Goal: Complete application form

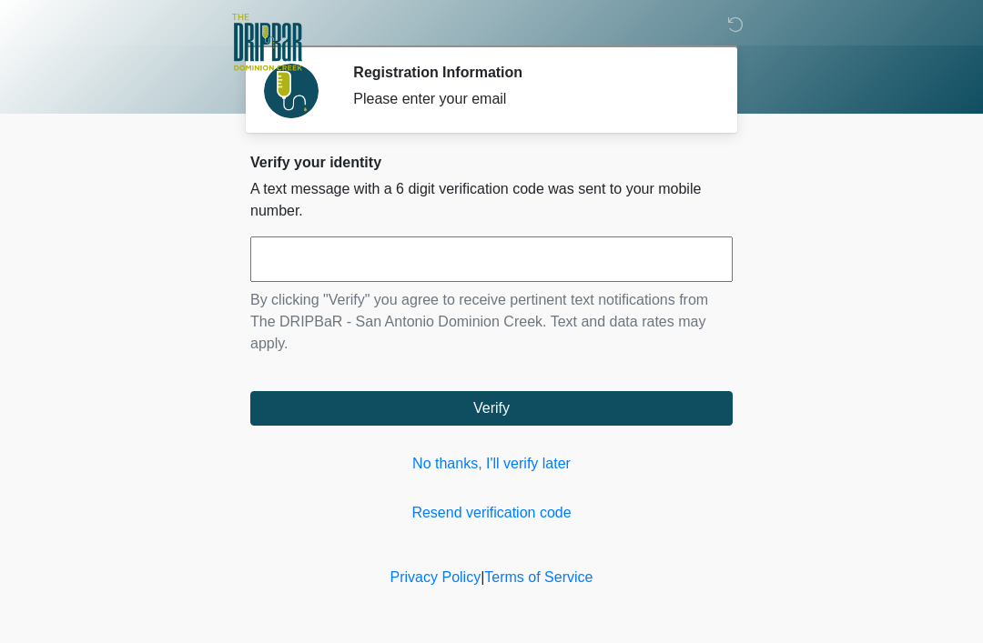
click at [572, 277] on input "text" at bounding box center [491, 259] width 482 height 45
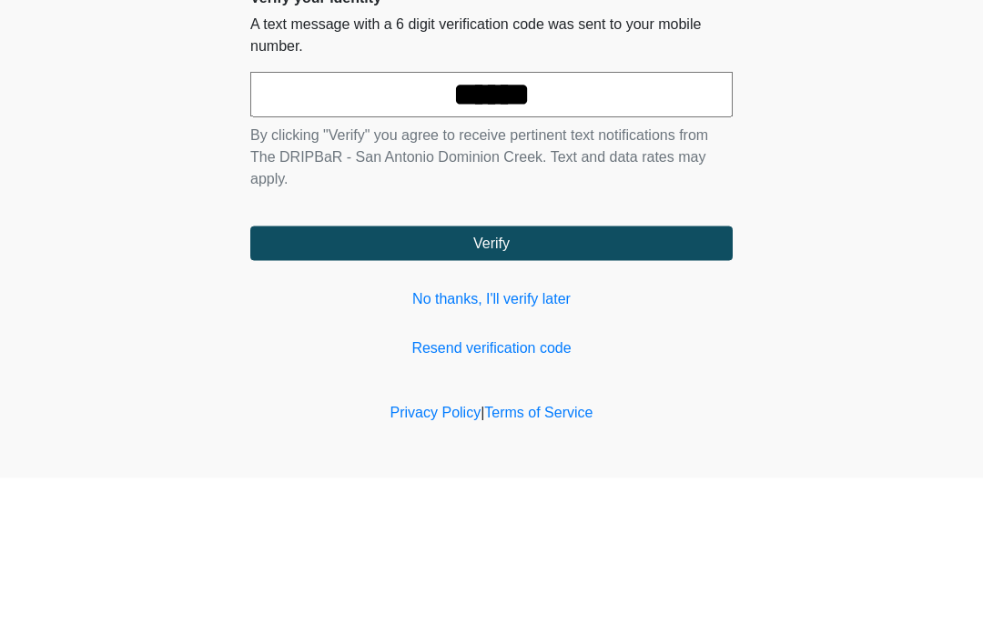
type input "******"
click at [548, 391] on button "Verify" at bounding box center [491, 408] width 482 height 35
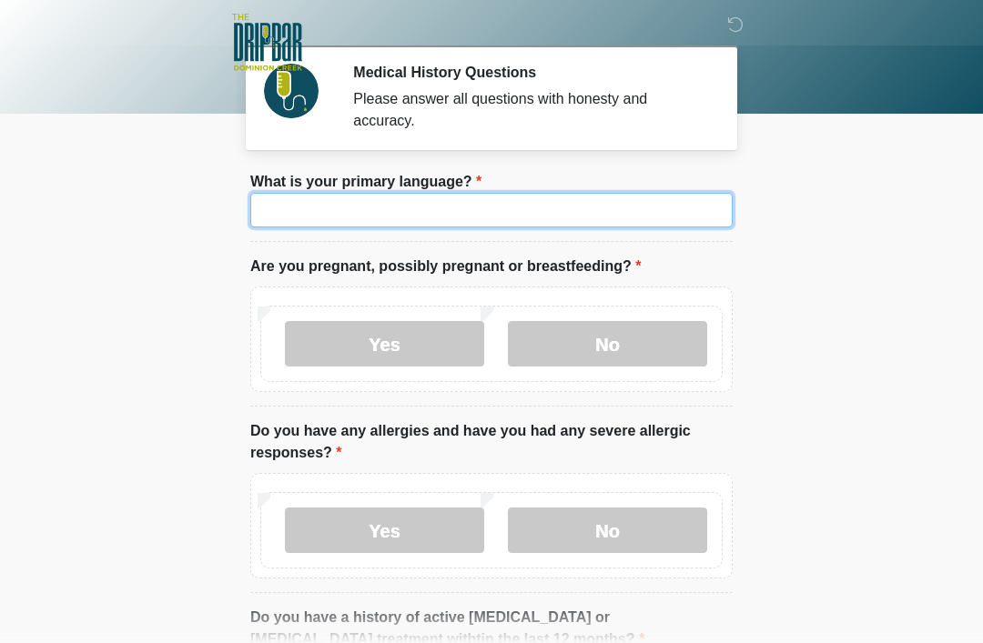
click at [611, 208] on input "What is your primary language?" at bounding box center [491, 210] width 482 height 35
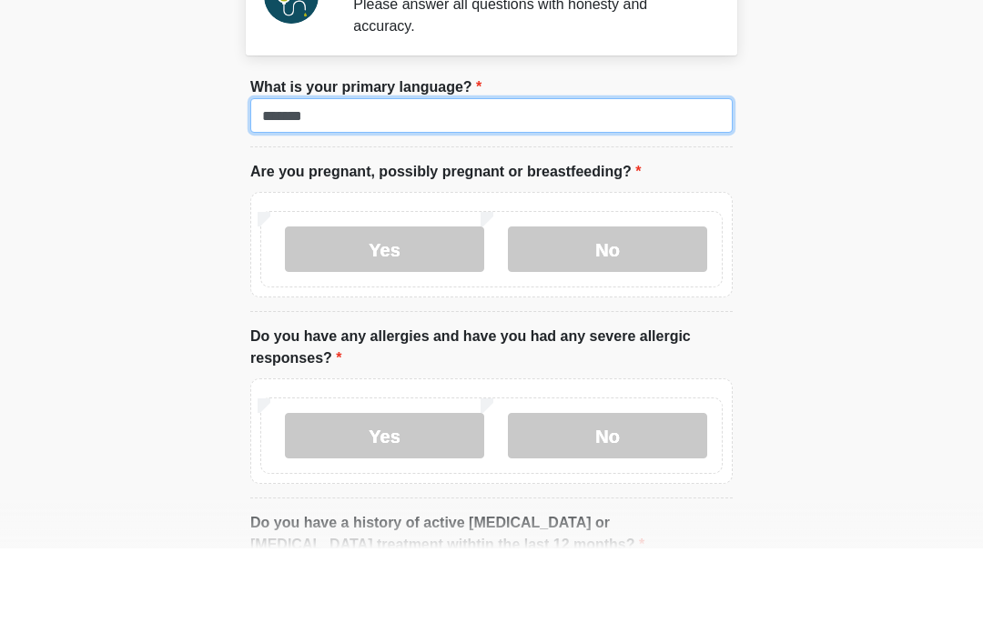
type input "*******"
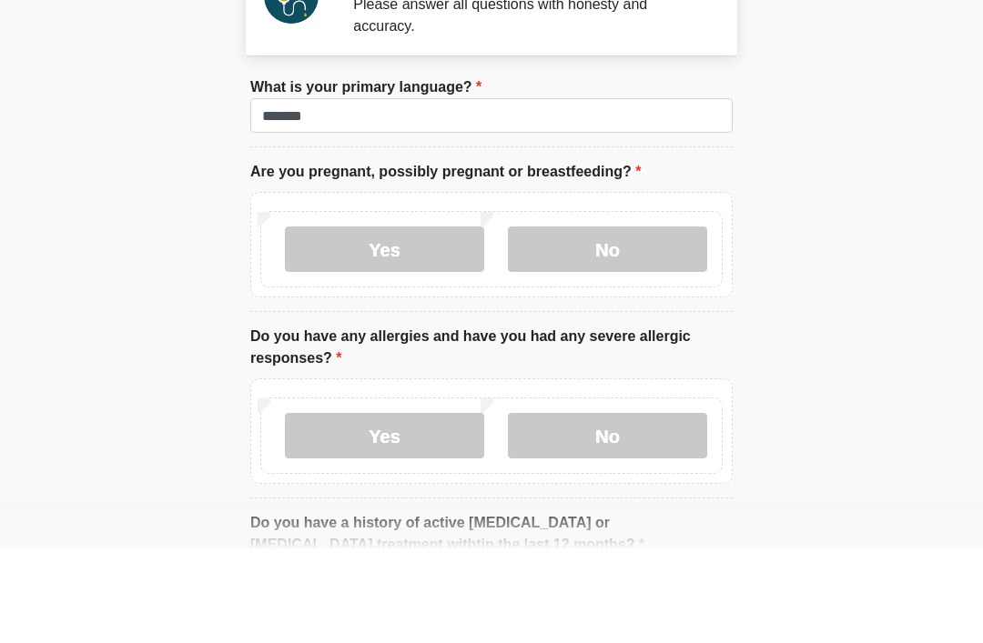
click at [593, 321] on label "No" at bounding box center [607, 343] width 199 height 45
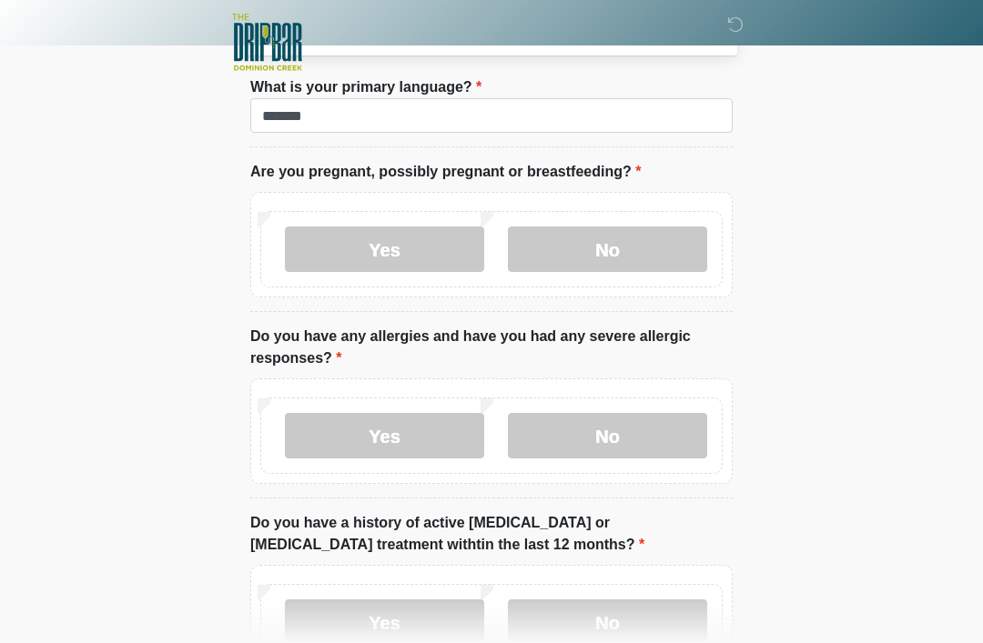
click at [620, 424] on label "No" at bounding box center [607, 435] width 199 height 45
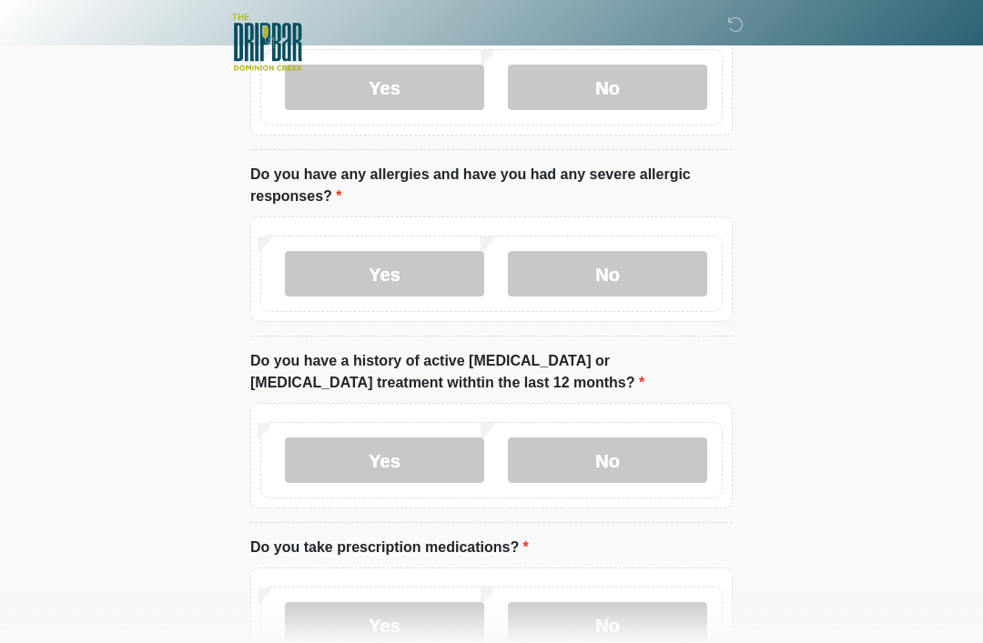
click at [613, 470] on label "No" at bounding box center [607, 460] width 199 height 45
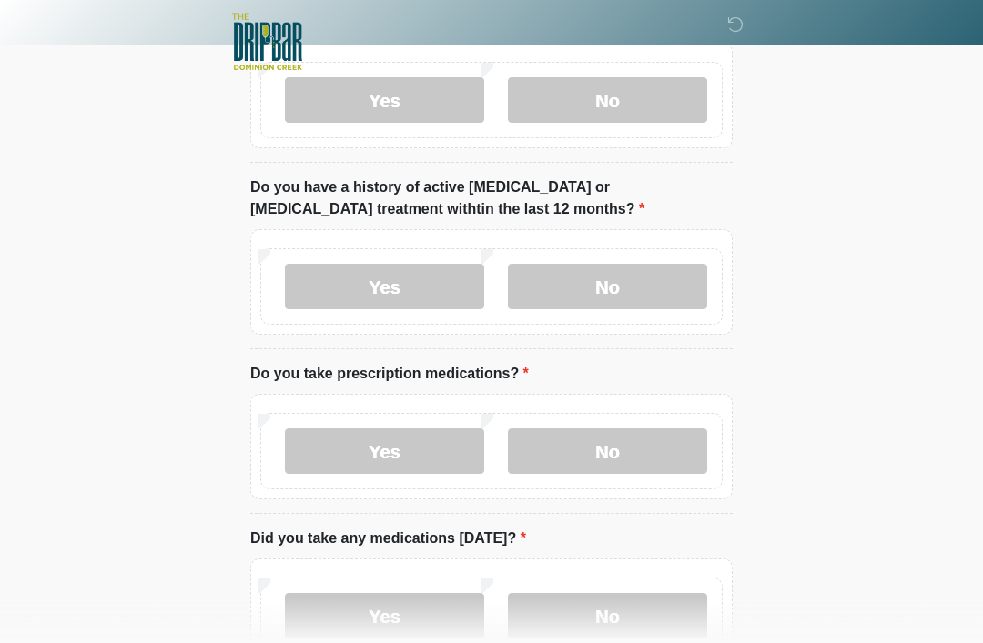
click at [620, 461] on label "No" at bounding box center [607, 451] width 199 height 45
click at [402, 459] on label "Yes" at bounding box center [384, 450] width 199 height 45
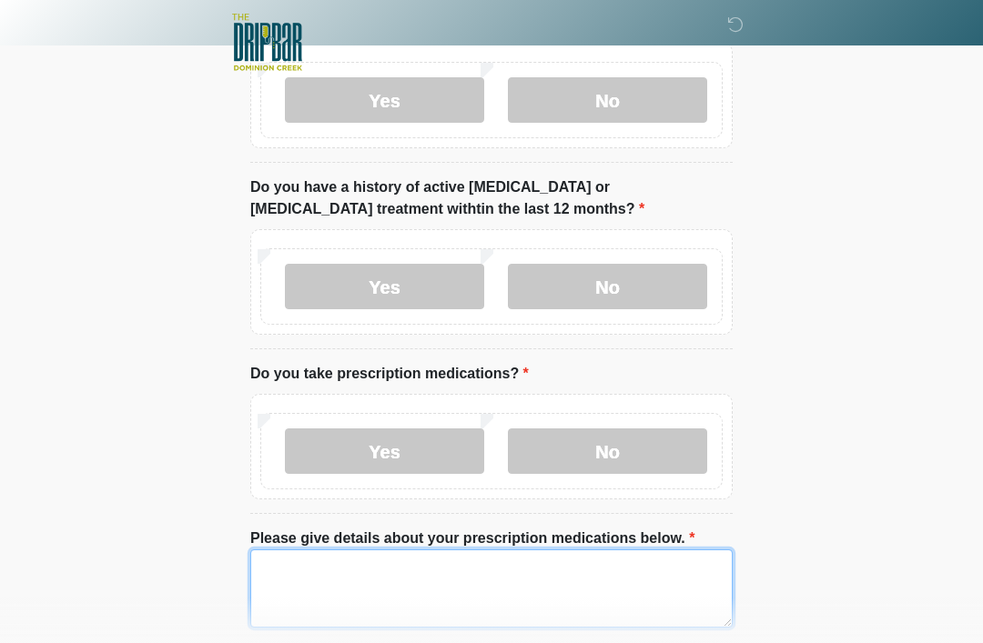
click at [458, 577] on textarea "Please give details about your prescription medications below." at bounding box center [491, 588] width 482 height 78
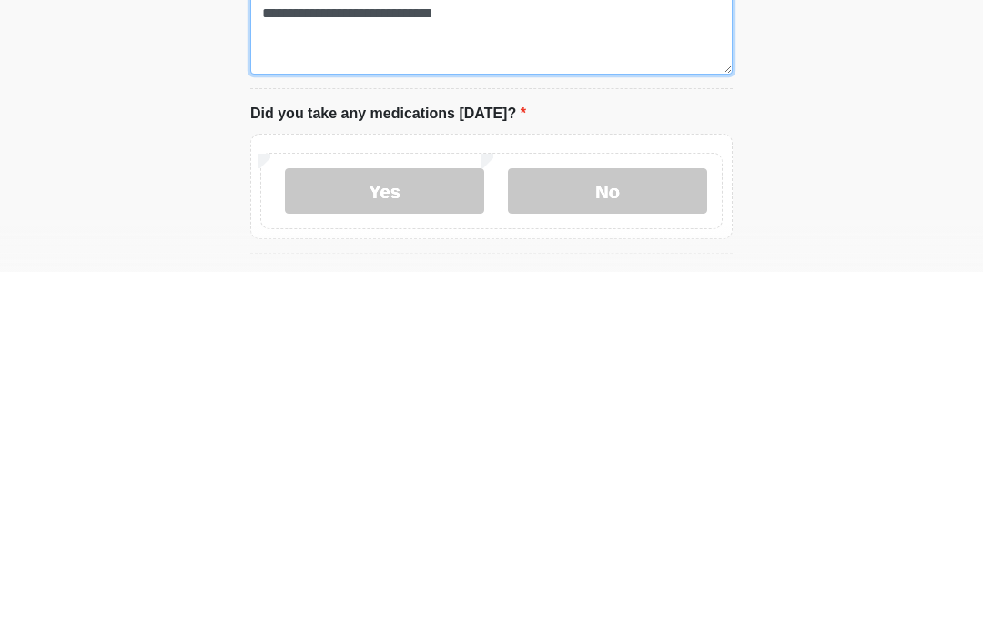
scroll to position [619, 0]
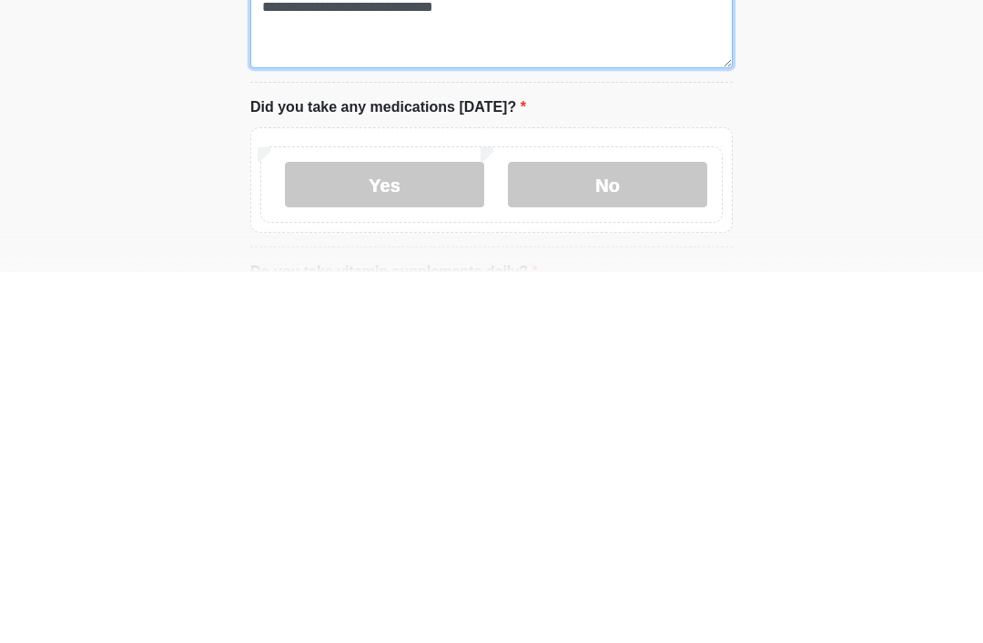
type textarea "**********"
click at [404, 533] on label "Yes" at bounding box center [384, 555] width 199 height 45
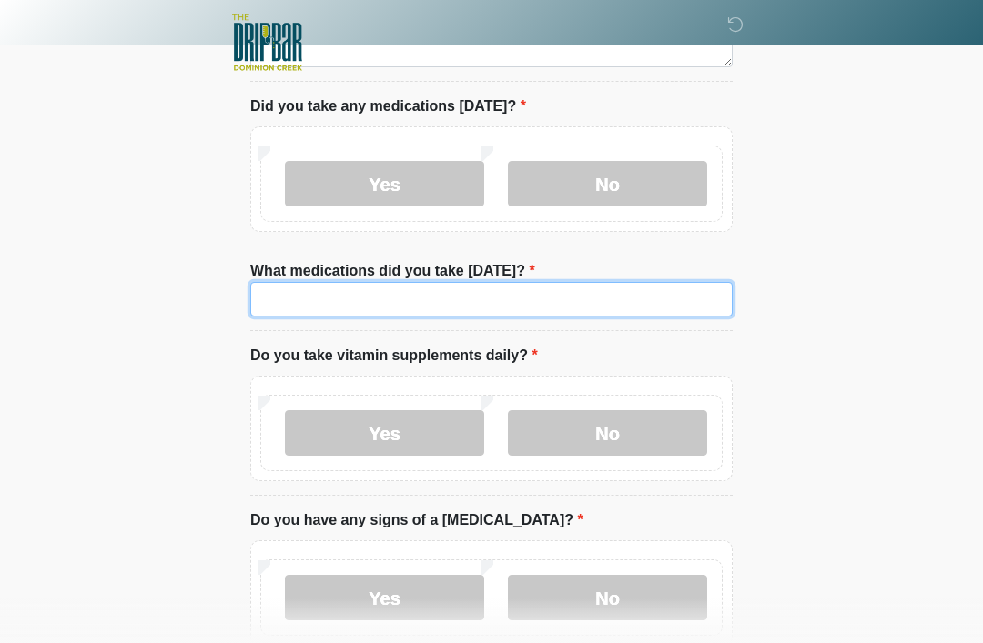
click at [551, 305] on input "What medications did you take today?" at bounding box center [491, 299] width 482 height 35
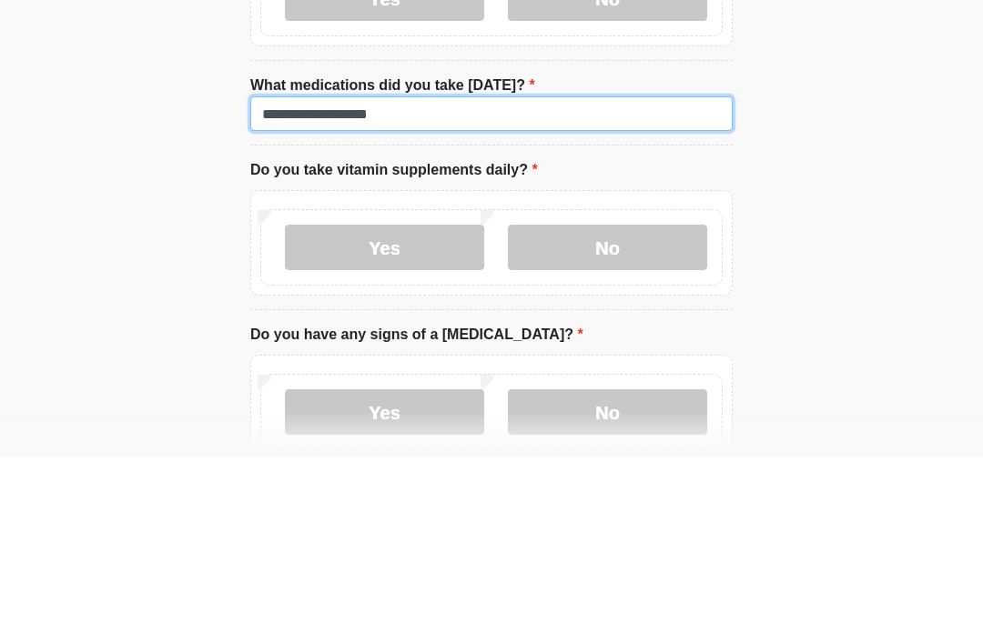
type input "**********"
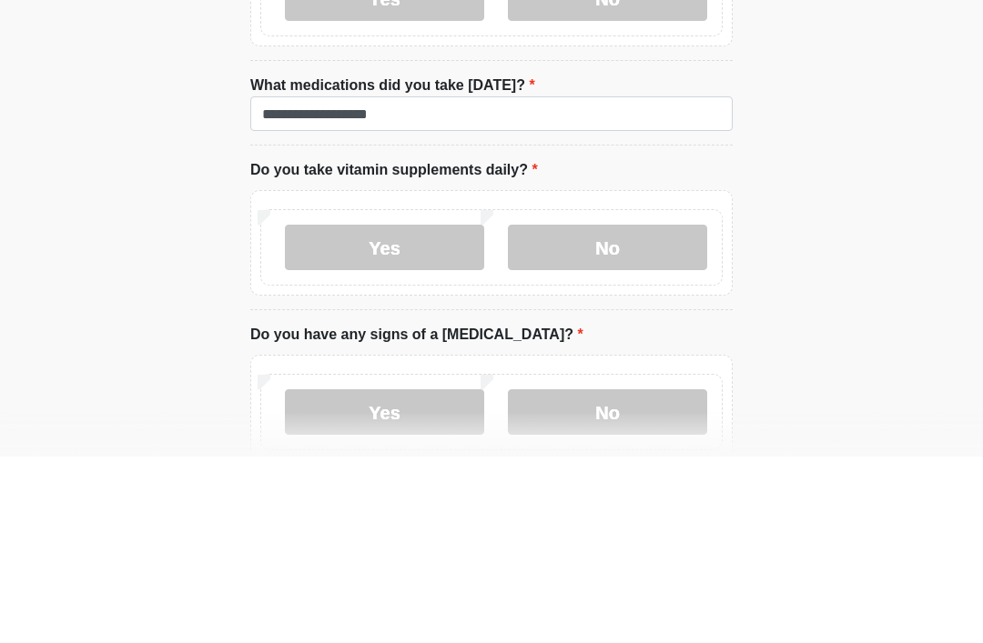
click at [635, 411] on label "No" at bounding box center [607, 433] width 199 height 45
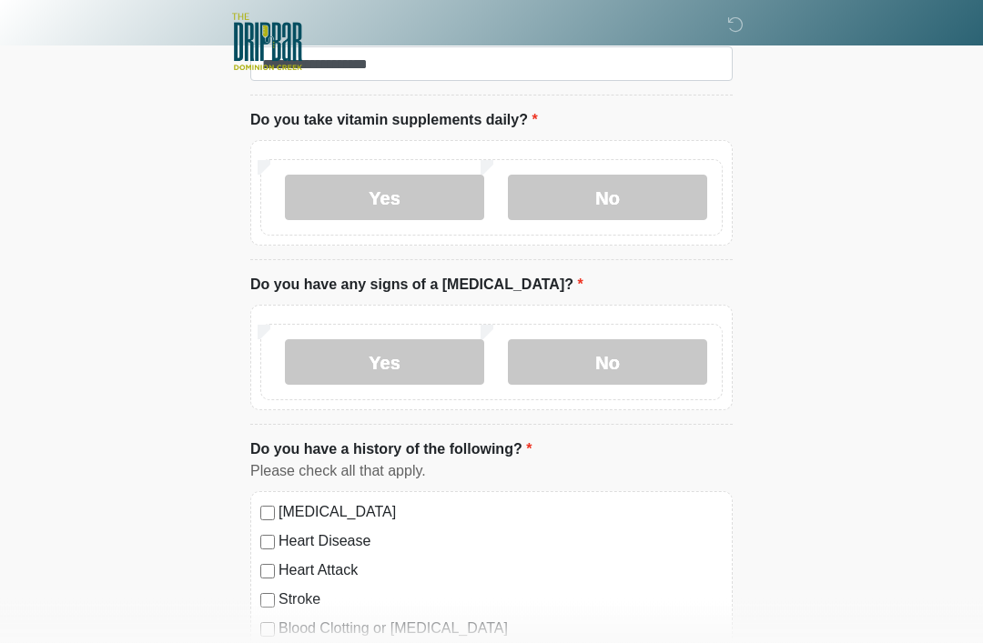
scroll to position [1228, 0]
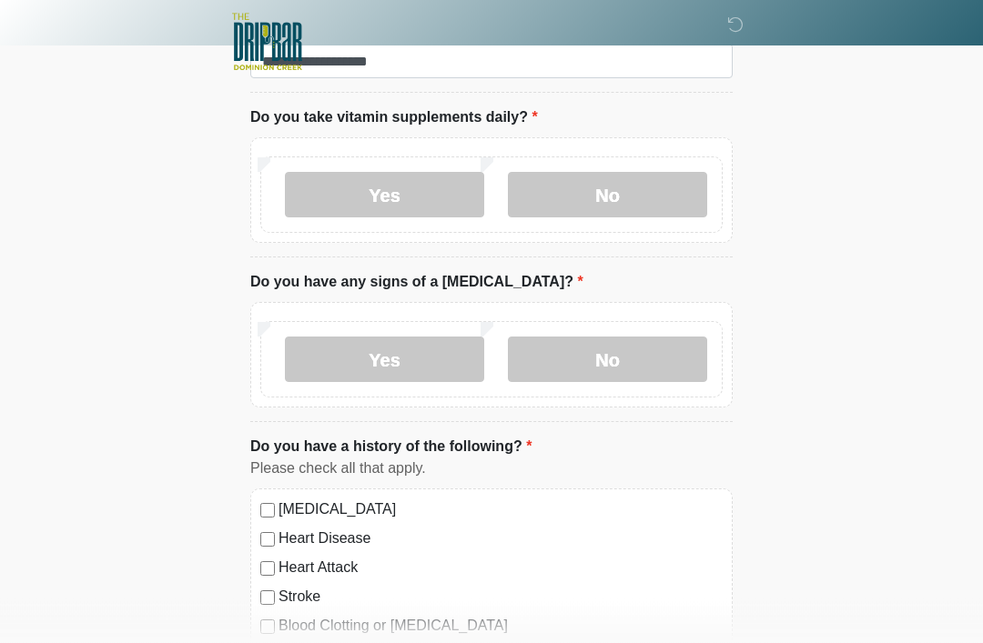
click at [621, 366] on label "No" at bounding box center [607, 360] width 199 height 45
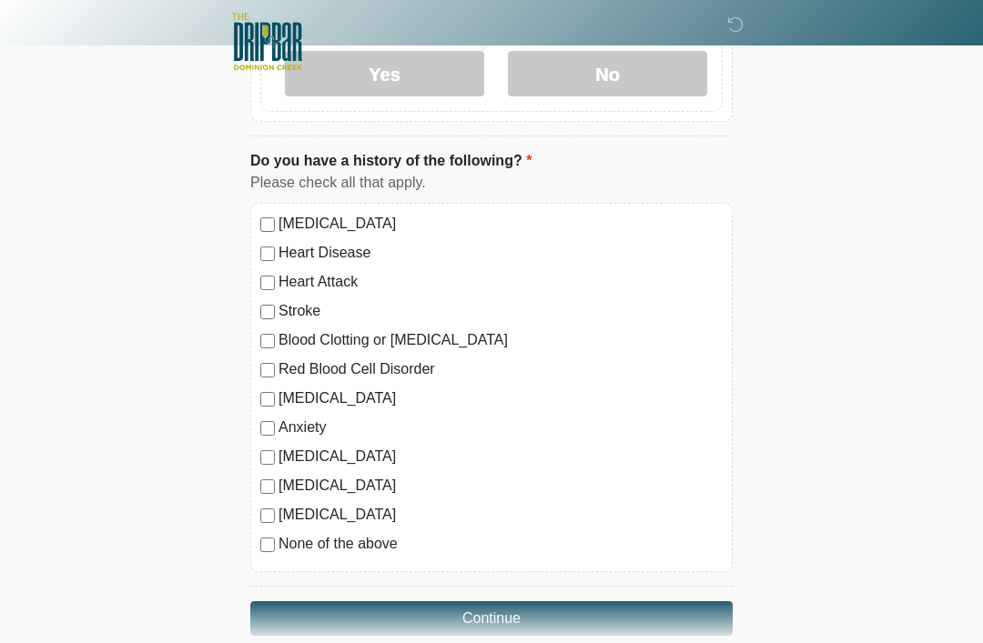
scroll to position [1543, 0]
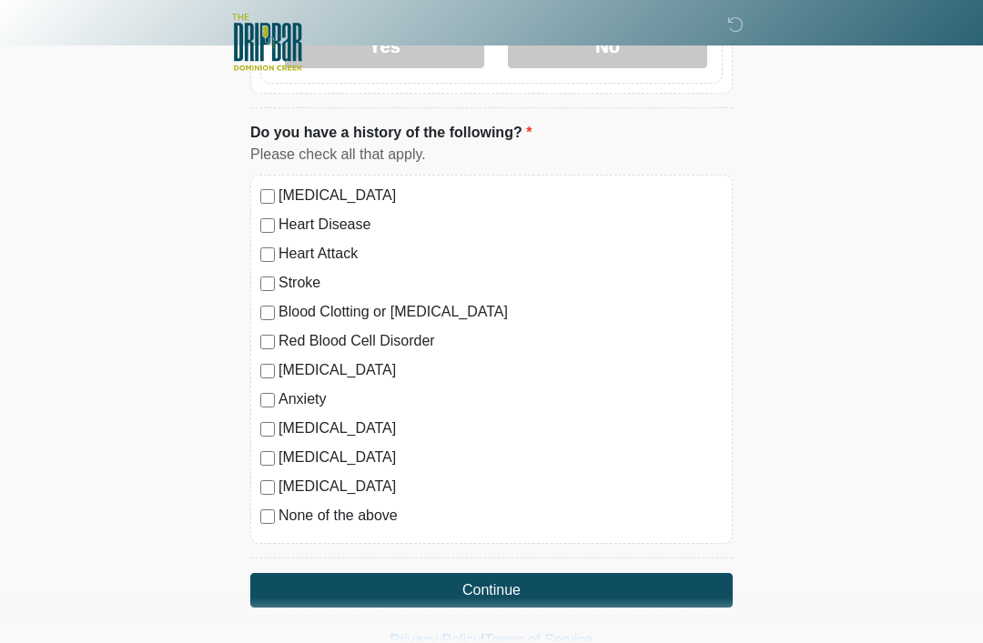
click at [482, 584] on button "Continue" at bounding box center [491, 590] width 482 height 35
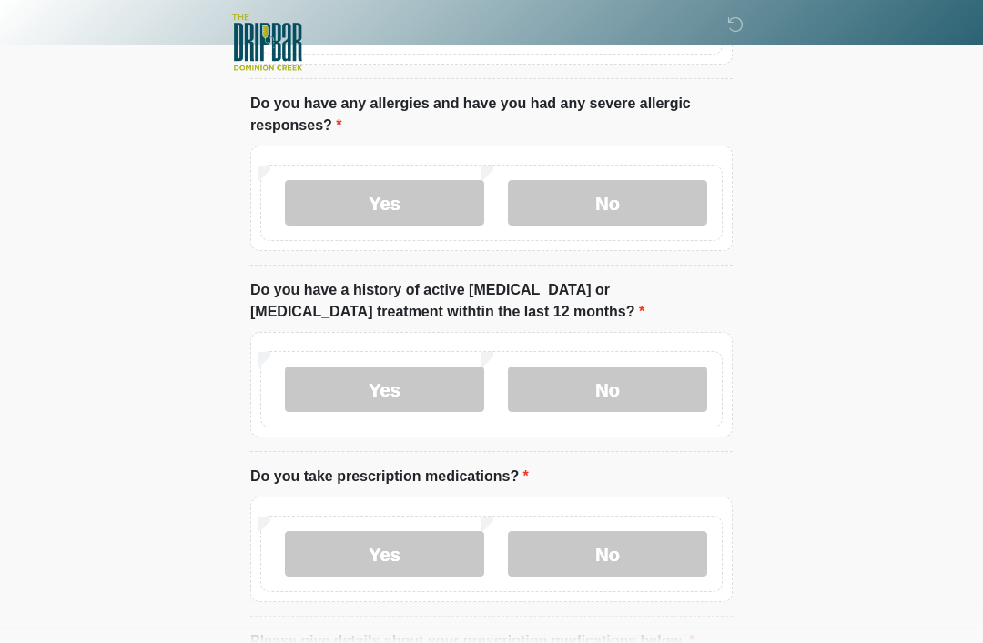
scroll to position [0, 0]
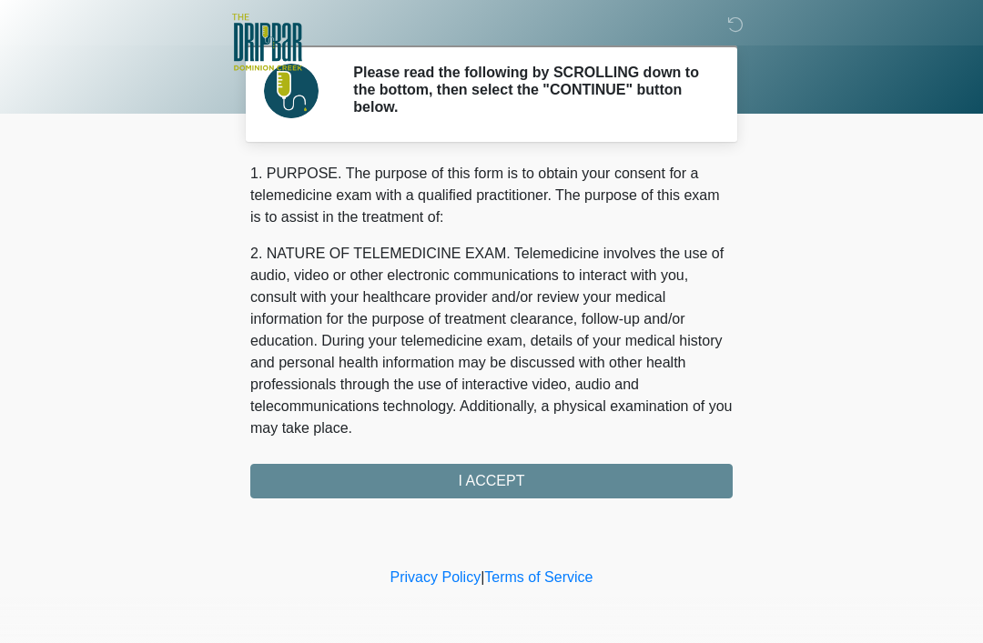
click at [479, 479] on div "1. PURPOSE. The purpose of this form is to obtain your consent for a telemedici…" at bounding box center [491, 331] width 482 height 336
click at [478, 486] on div "1. PURPOSE. The purpose of this form is to obtain your consent for a telemedici…" at bounding box center [491, 331] width 482 height 336
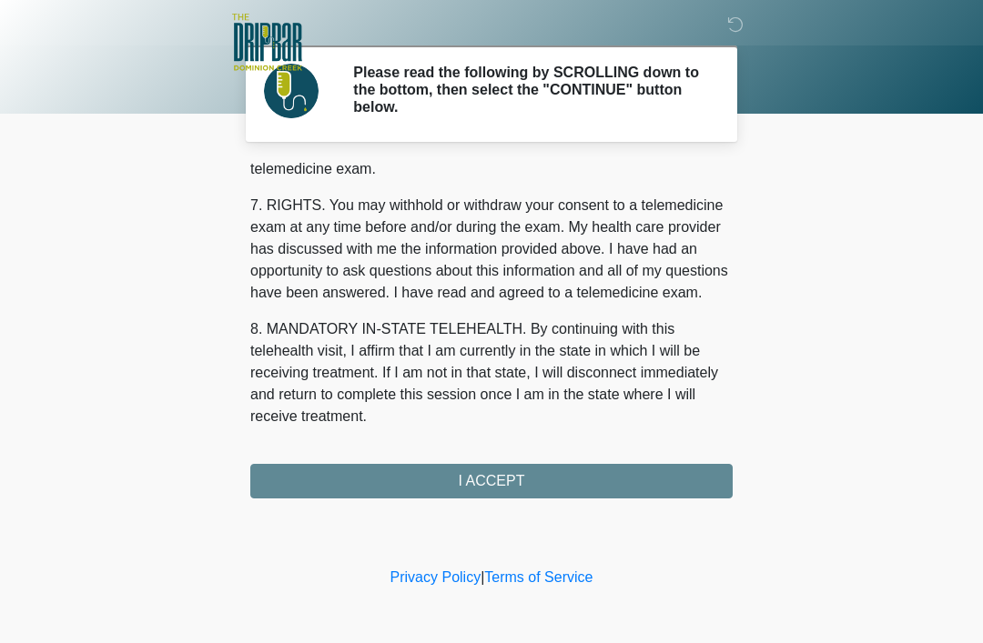
click at [511, 484] on button "I ACCEPT" at bounding box center [491, 481] width 482 height 35
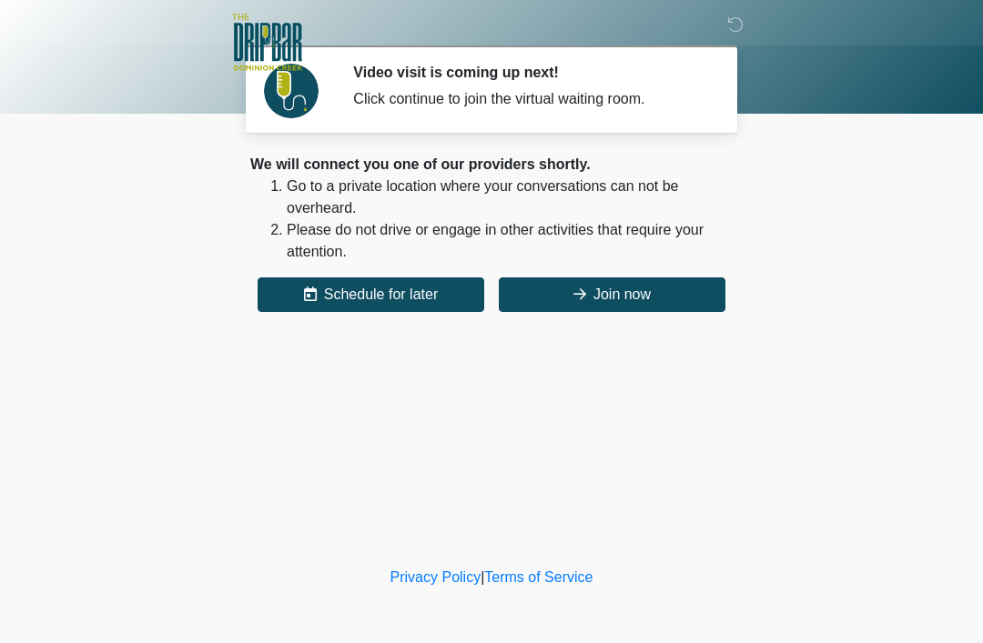
click at [616, 295] on button "Join now" at bounding box center [612, 294] width 227 height 35
